Goal: Use online tool/utility: Utilize a website feature to perform a specific function

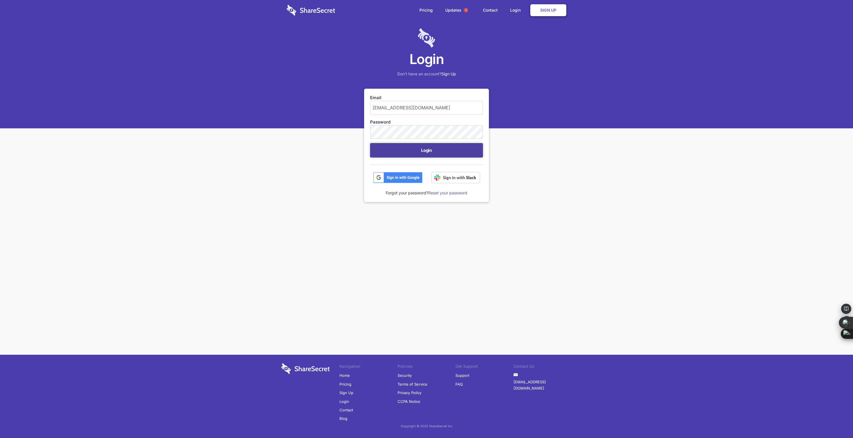
click at [453, 153] on button "Login" at bounding box center [426, 150] width 113 height 14
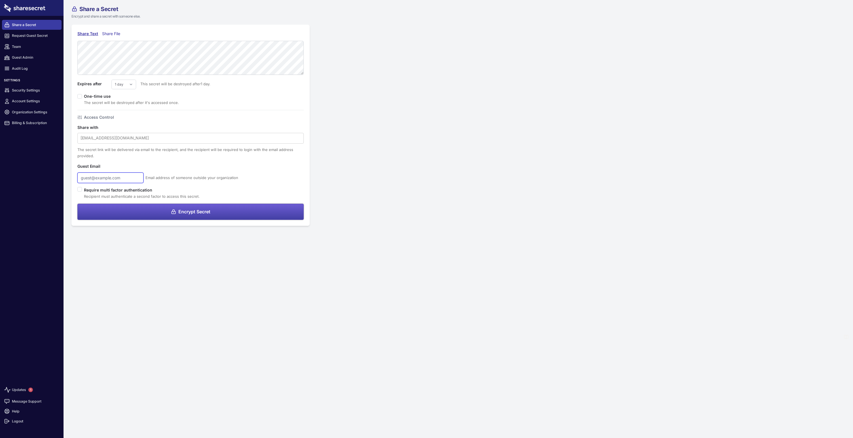
type input "[EMAIL_ADDRESS][DOMAIN_NAME]"
click at [188, 216] on button "Encrypt Secret" at bounding box center [190, 212] width 226 height 16
